Goal: Task Accomplishment & Management: Manage account settings

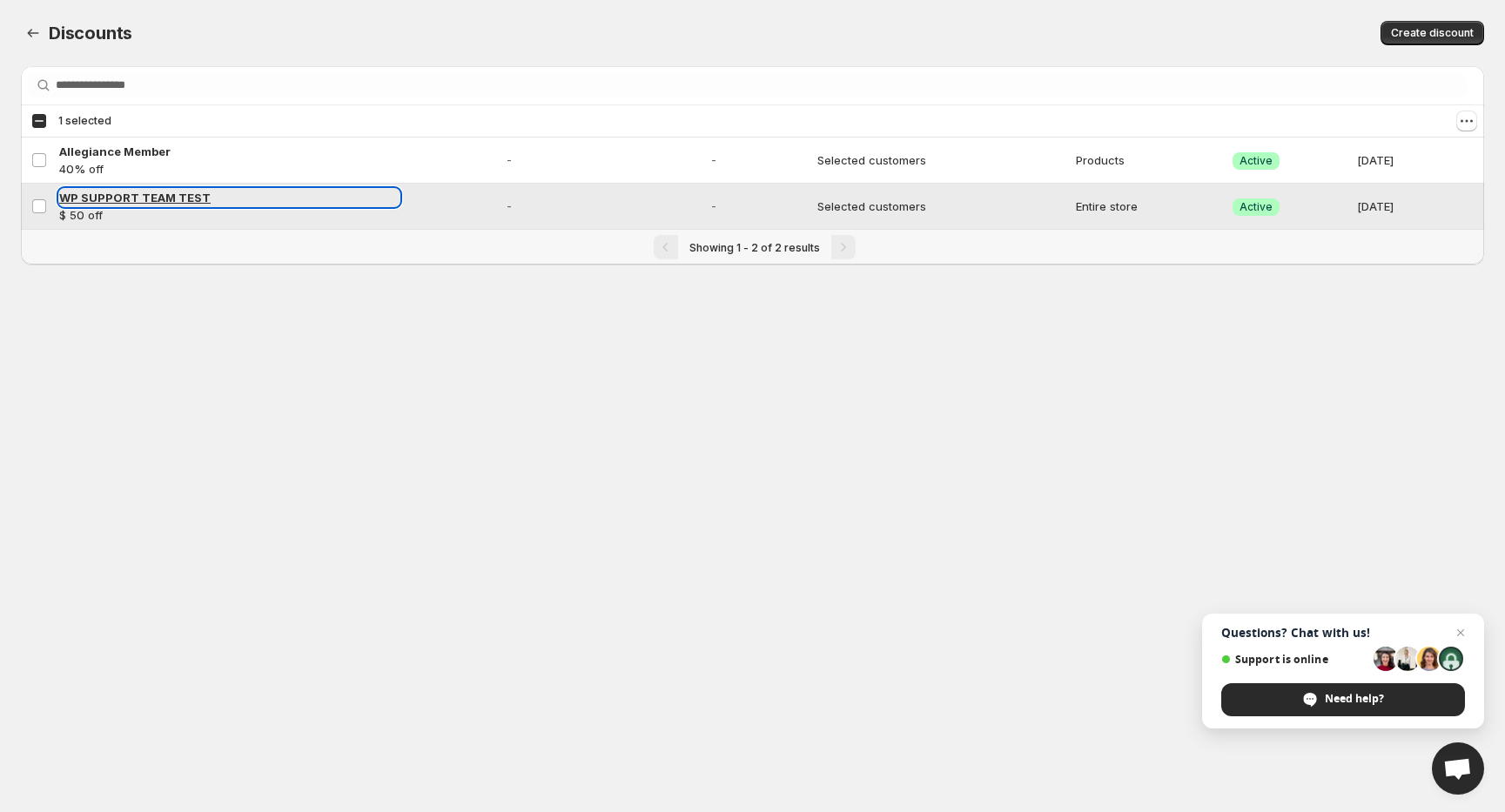
click at [143, 203] on span "WP SUPPORT TEAM TEST" at bounding box center [134, 197] width 151 height 14
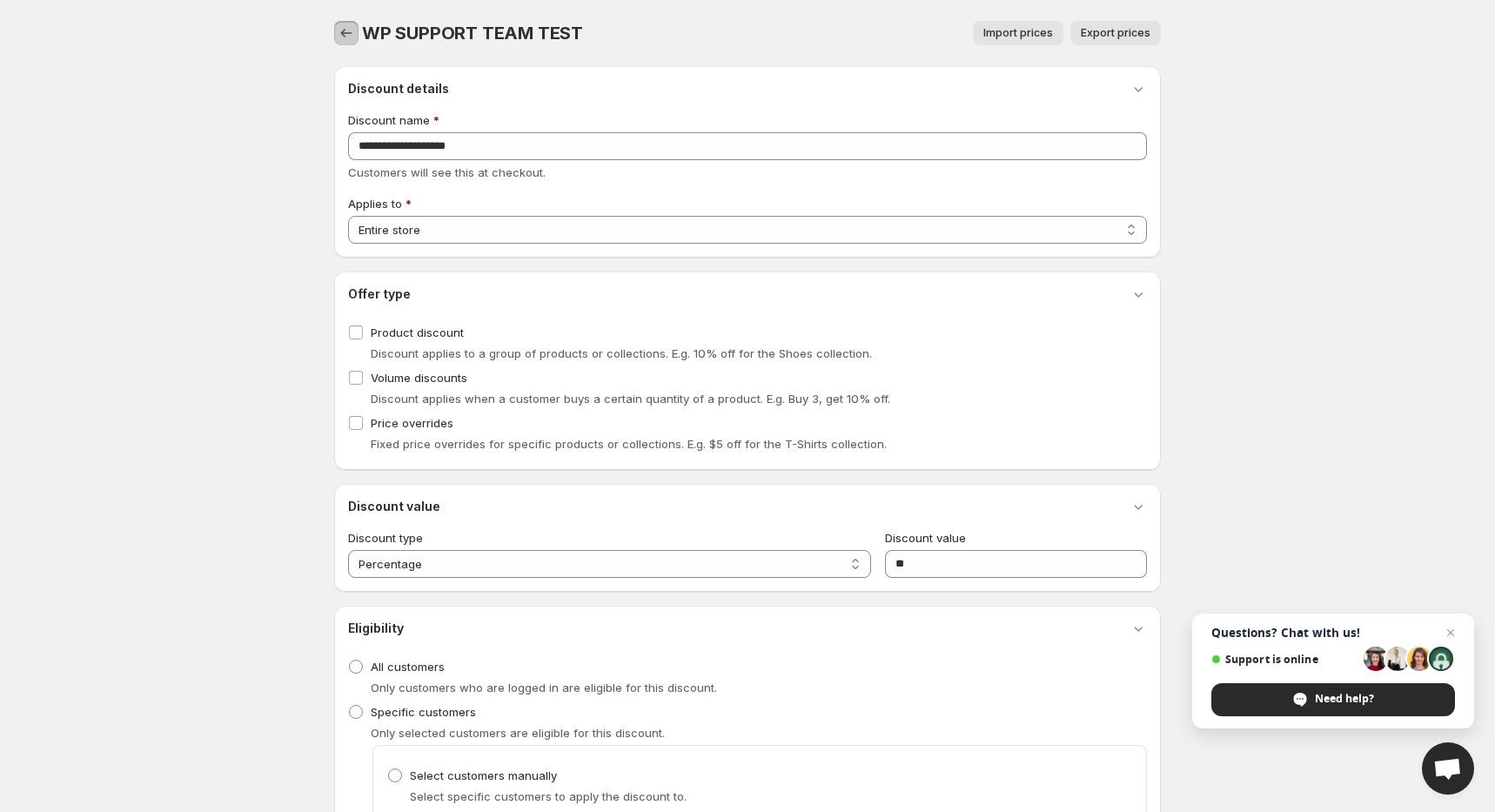
click at [345, 34] on icon "button" at bounding box center [345, 33] width 17 height 17
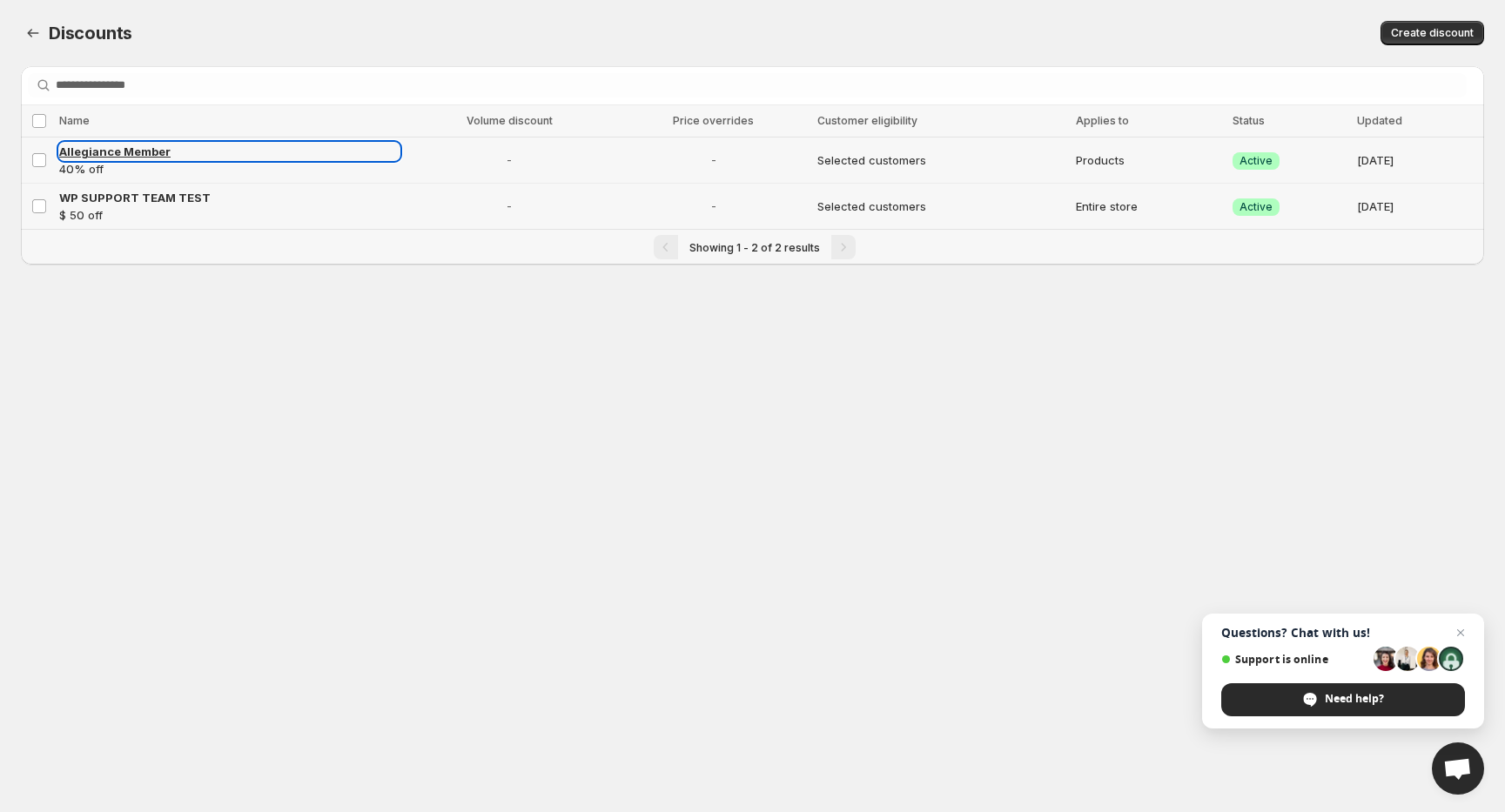
click at [120, 148] on span "Allegiance Member" at bounding box center [114, 151] width 111 height 14
select select "********"
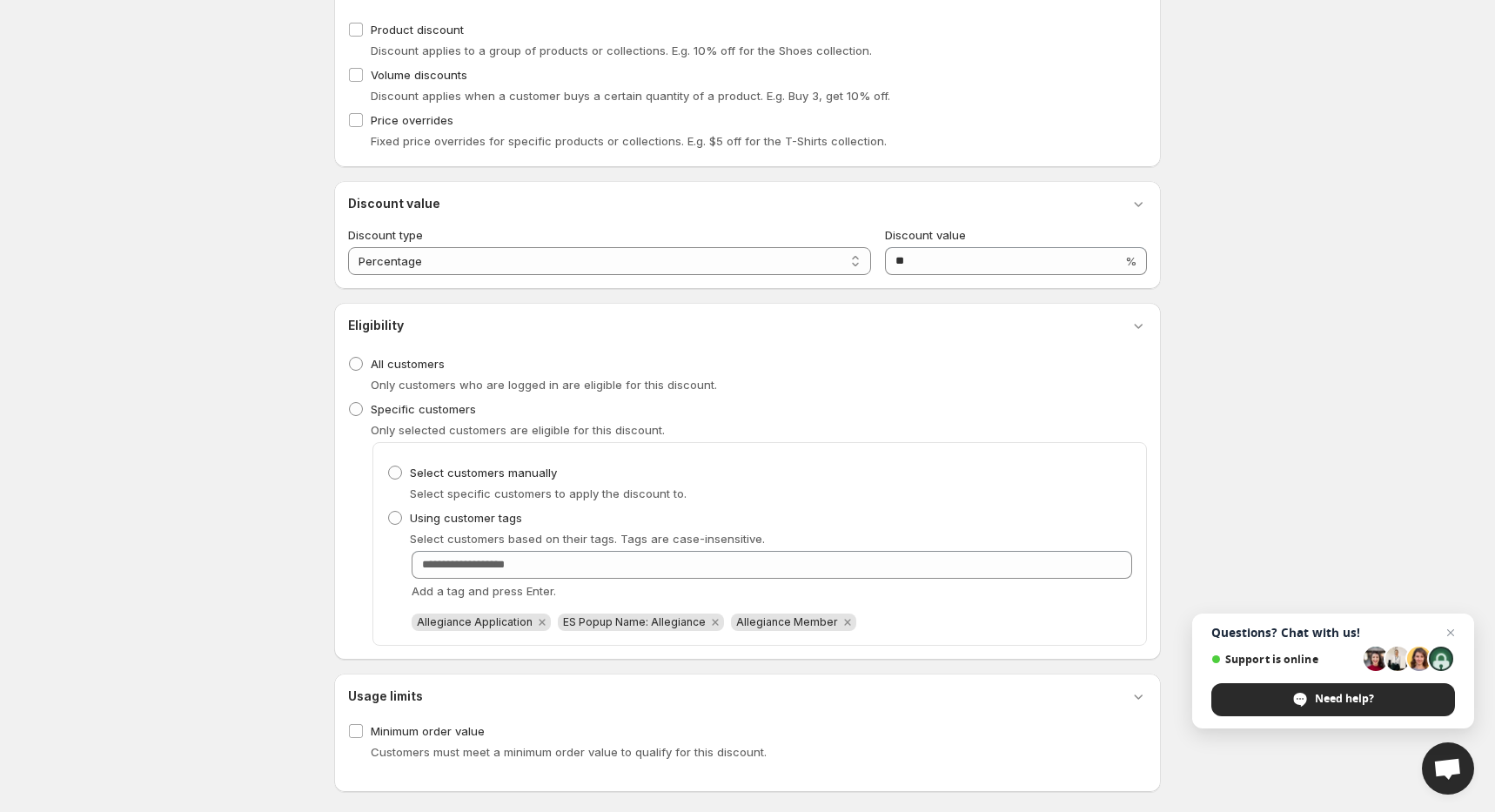
scroll to position [703, 0]
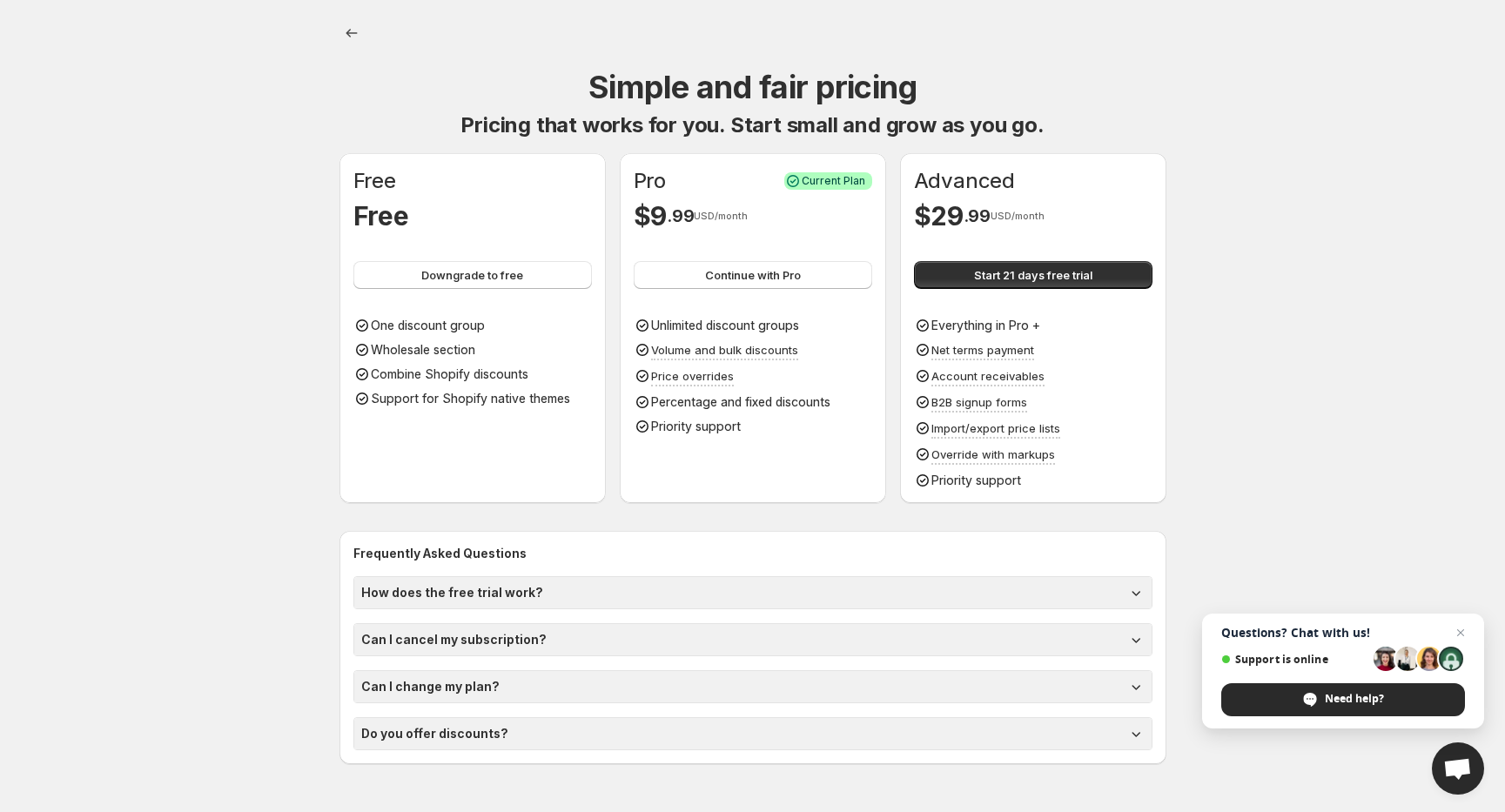
click at [1137, 590] on icon at bounding box center [1135, 592] width 17 height 17
